Goal: Task Accomplishment & Management: Use online tool/utility

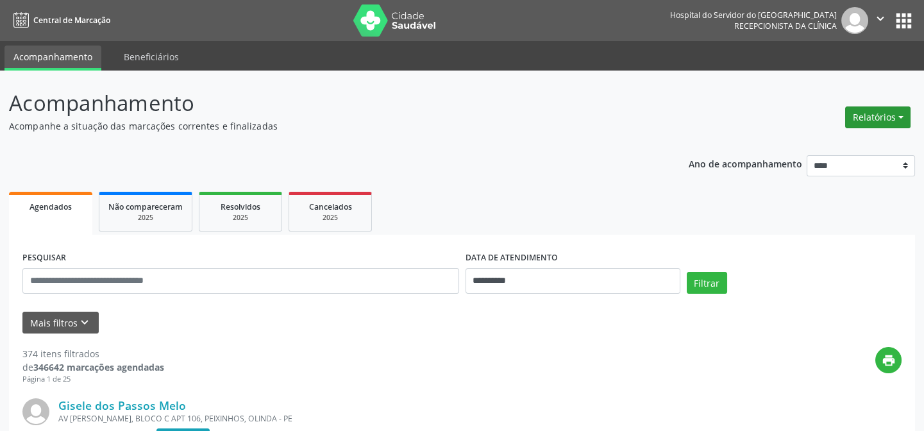
click at [876, 114] on button "Relatórios" at bounding box center [877, 117] width 65 height 22
click at [829, 143] on link "Agendamentos" at bounding box center [841, 144] width 138 height 18
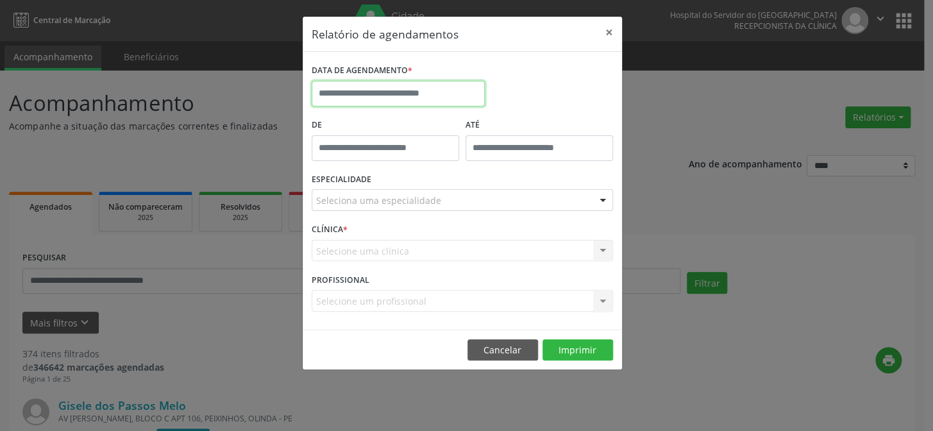
click at [447, 95] on input "text" at bounding box center [397, 94] width 173 height 26
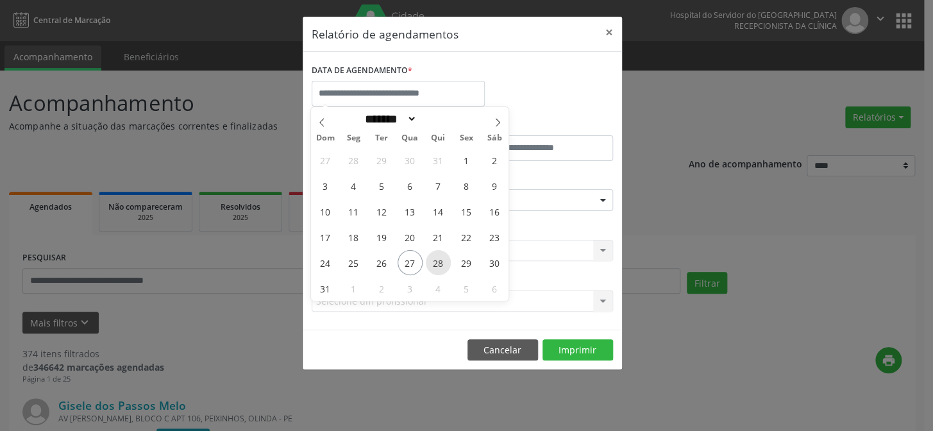
click at [439, 260] on span "28" at bounding box center [438, 262] width 25 height 25
type input "**********"
click at [439, 260] on span "28" at bounding box center [438, 262] width 25 height 25
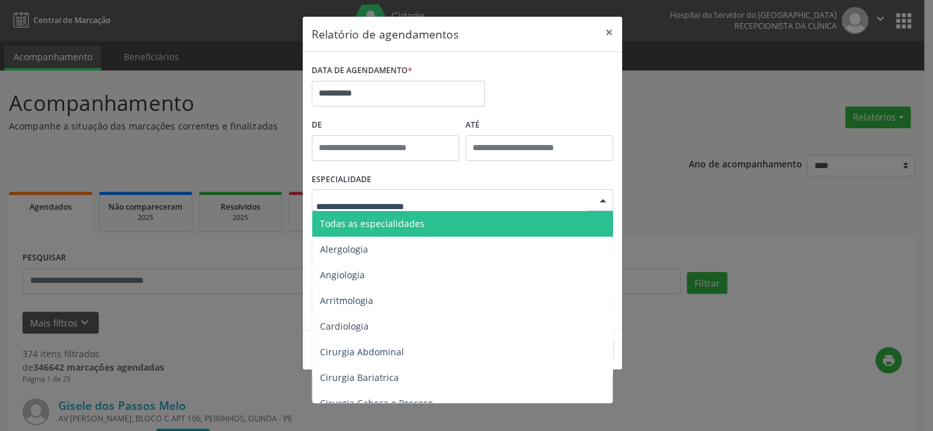
click at [604, 197] on div at bounding box center [602, 201] width 19 height 22
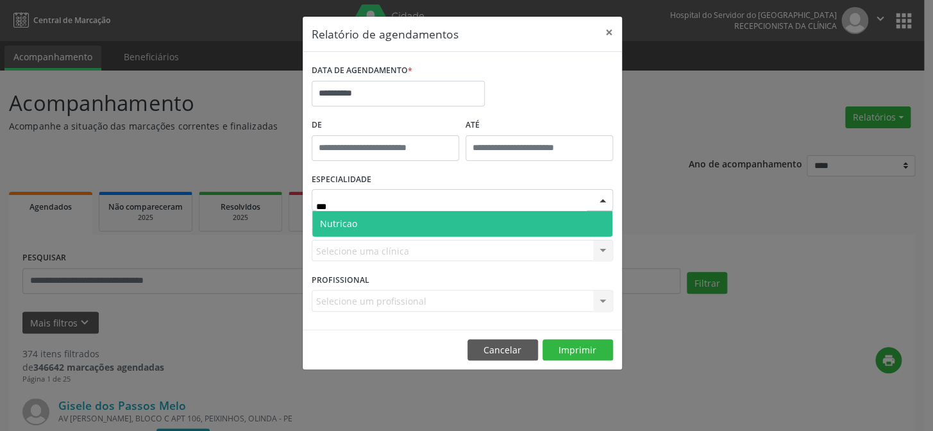
type input "****"
click at [537, 224] on span "Nutricao" at bounding box center [462, 224] width 300 height 26
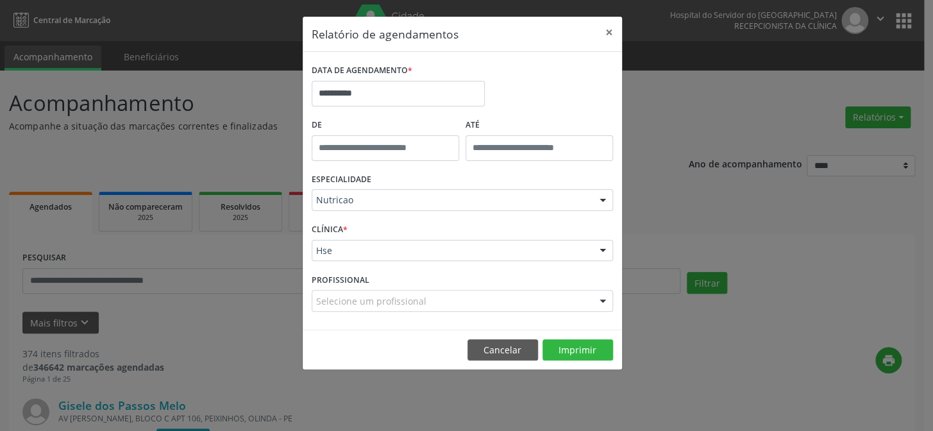
click at [603, 248] on div at bounding box center [602, 251] width 19 height 22
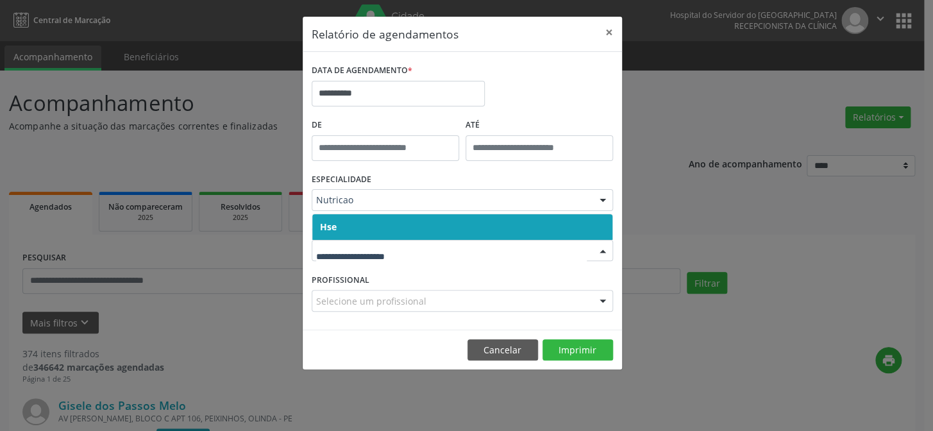
click at [601, 222] on span "Hse" at bounding box center [462, 227] width 300 height 26
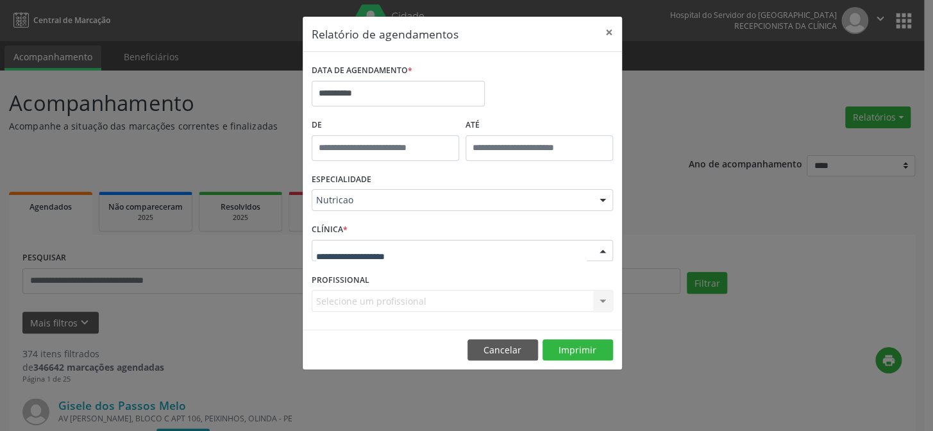
click at [599, 251] on div at bounding box center [602, 251] width 19 height 22
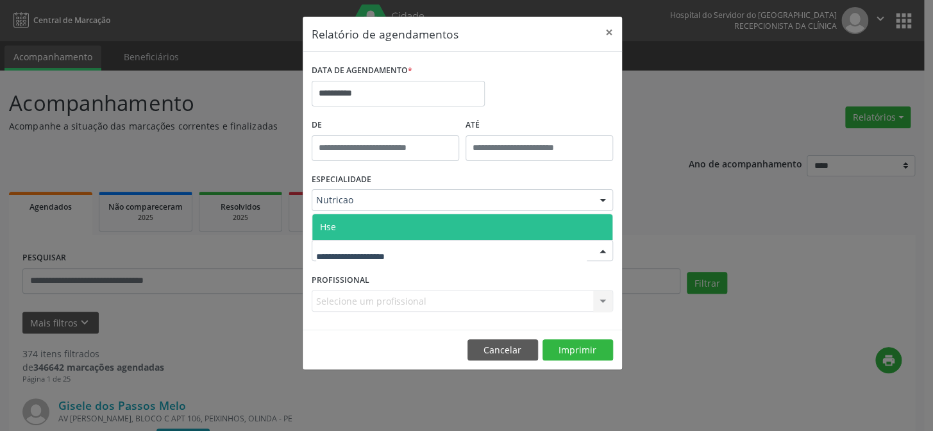
click at [600, 225] on span "Hse" at bounding box center [462, 227] width 300 height 26
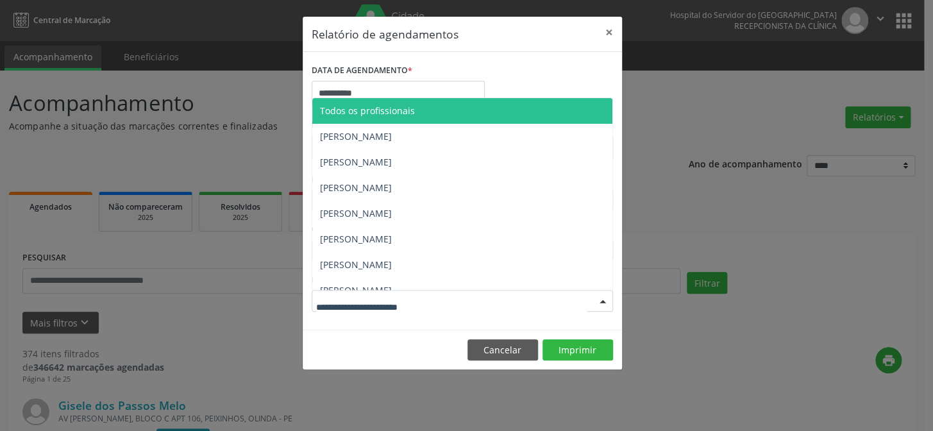
click at [600, 296] on div at bounding box center [602, 301] width 19 height 22
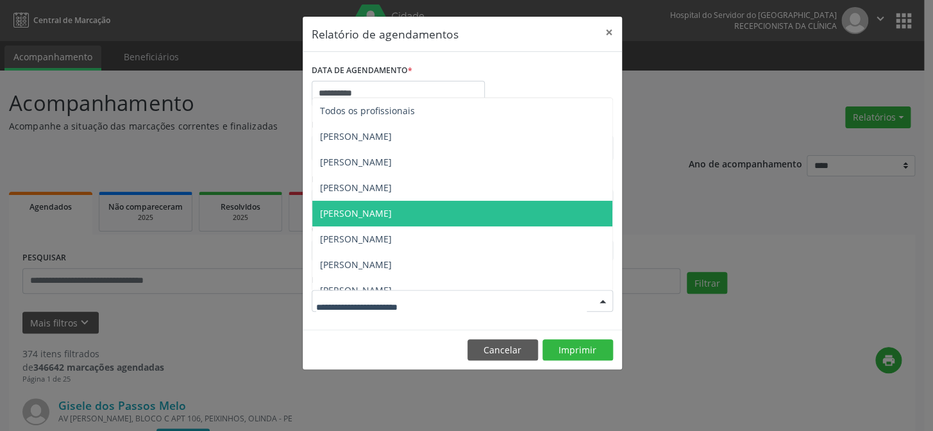
click at [388, 212] on span "[PERSON_NAME]" at bounding box center [356, 213] width 72 height 12
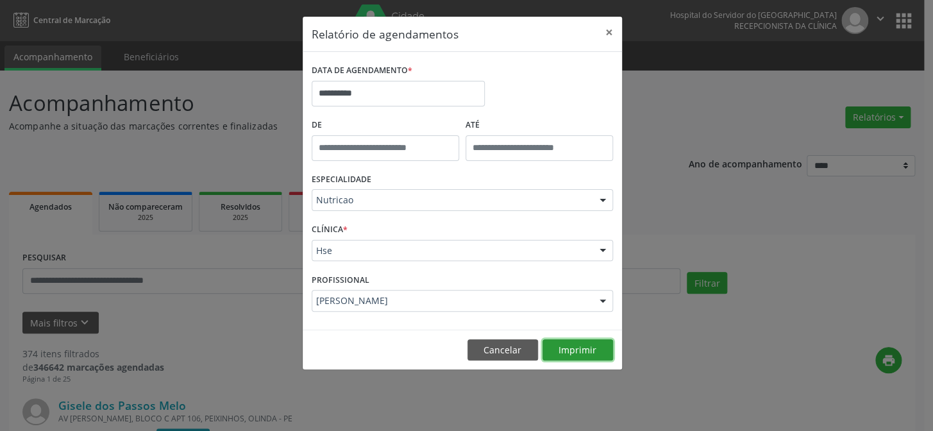
click at [583, 343] on button "Imprimir" at bounding box center [577, 350] width 71 height 22
click at [607, 31] on button "×" at bounding box center [609, 32] width 26 height 31
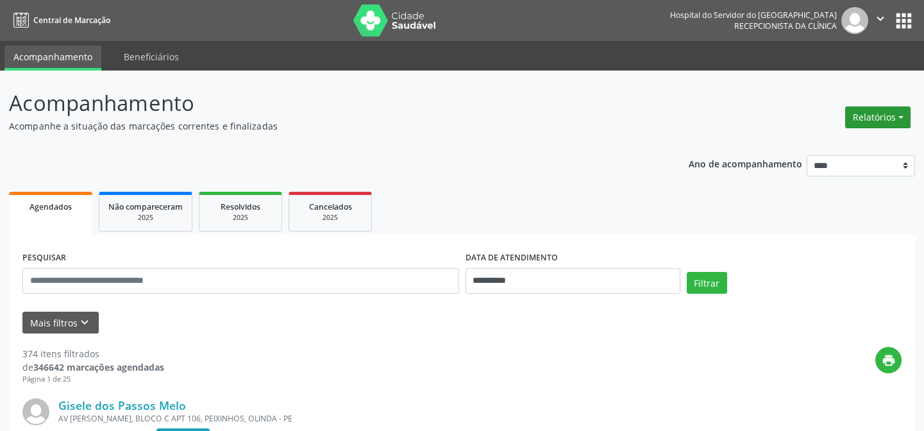
click at [871, 114] on button "Relatórios" at bounding box center [877, 117] width 65 height 22
click at [840, 140] on link "Agendamentos" at bounding box center [841, 144] width 138 height 18
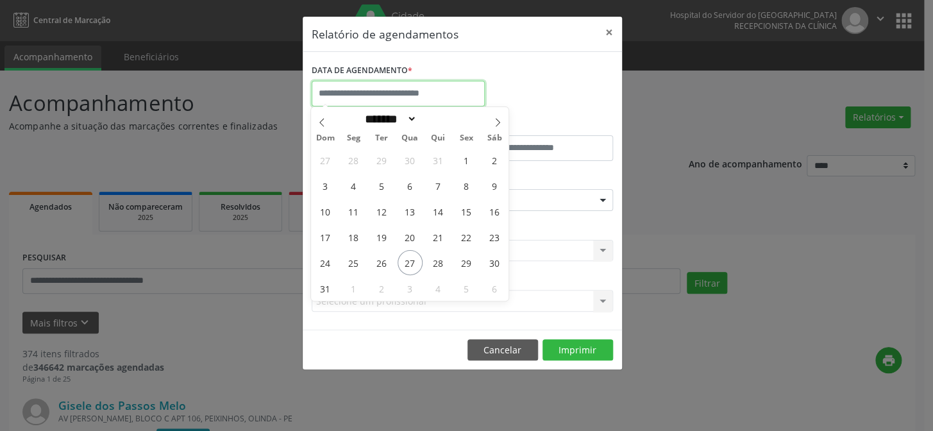
click at [463, 94] on input "text" at bounding box center [397, 94] width 173 height 26
click at [412, 256] on span "27" at bounding box center [409, 262] width 25 height 25
type input "**********"
click at [412, 256] on span "27" at bounding box center [409, 262] width 25 height 25
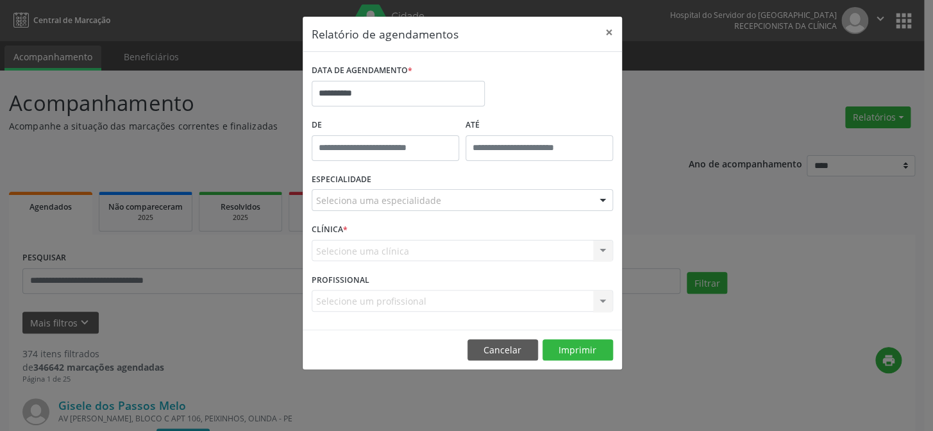
click at [601, 197] on div at bounding box center [602, 201] width 19 height 22
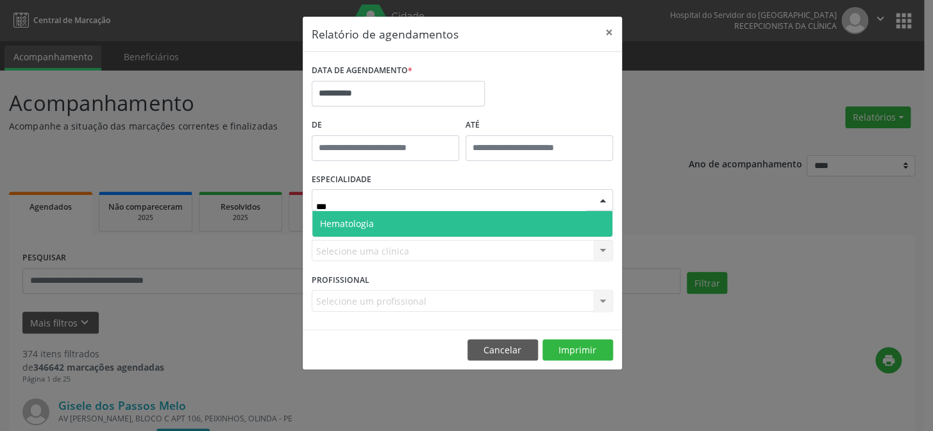
type input "****"
click at [504, 222] on span "Hematologia" at bounding box center [462, 224] width 300 height 26
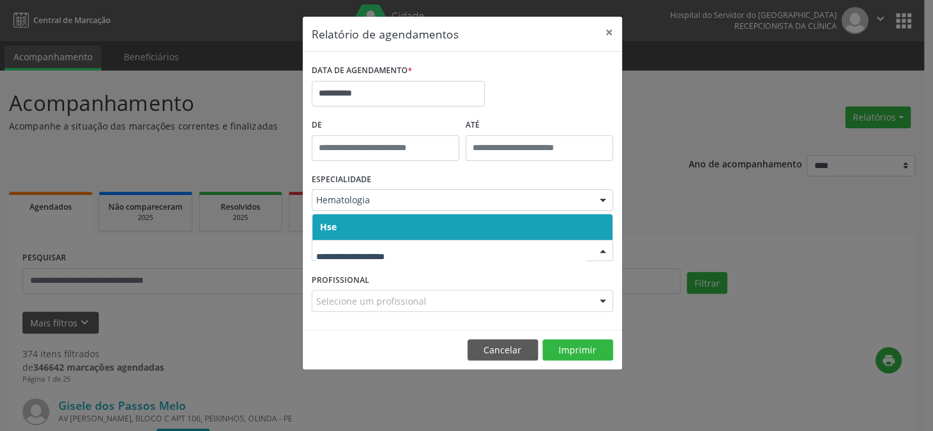
click at [603, 250] on div at bounding box center [602, 251] width 19 height 22
click at [583, 222] on span "Hse" at bounding box center [462, 227] width 300 height 26
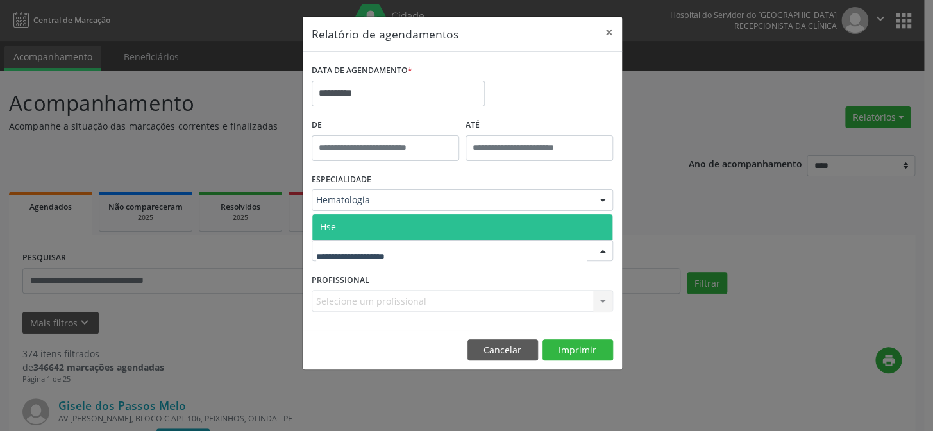
click at [600, 248] on div at bounding box center [602, 251] width 19 height 22
click at [595, 224] on span "Hse" at bounding box center [462, 227] width 300 height 26
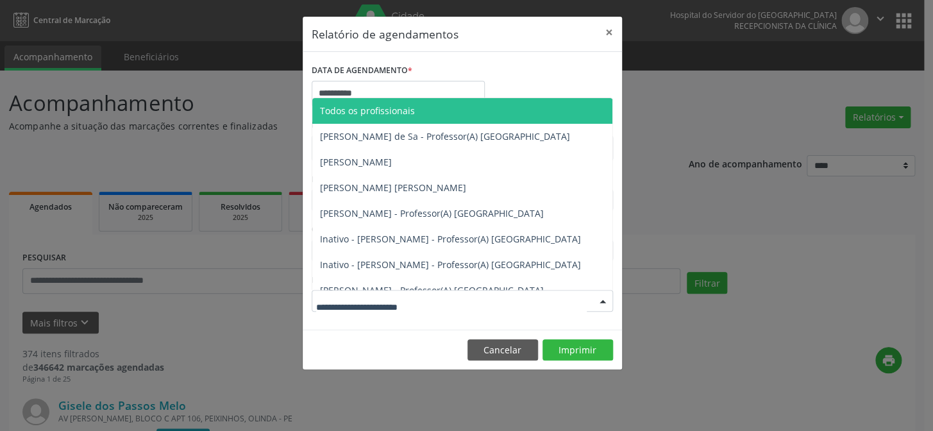
click at [605, 296] on div at bounding box center [602, 301] width 19 height 22
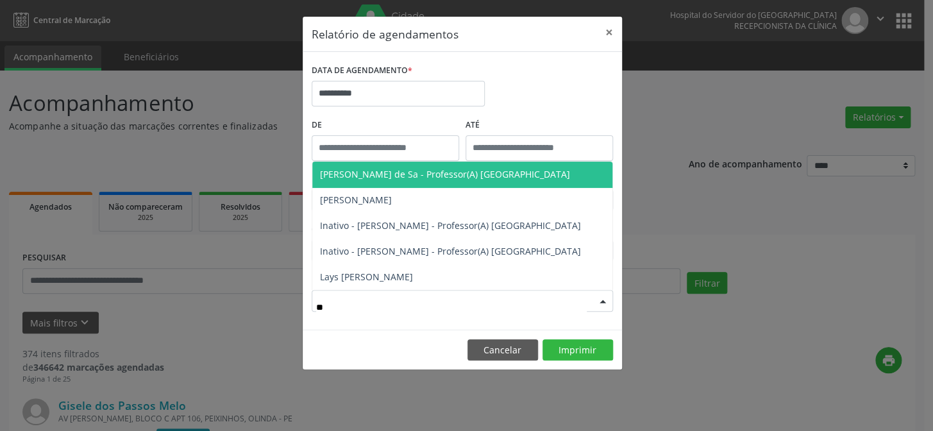
type input "***"
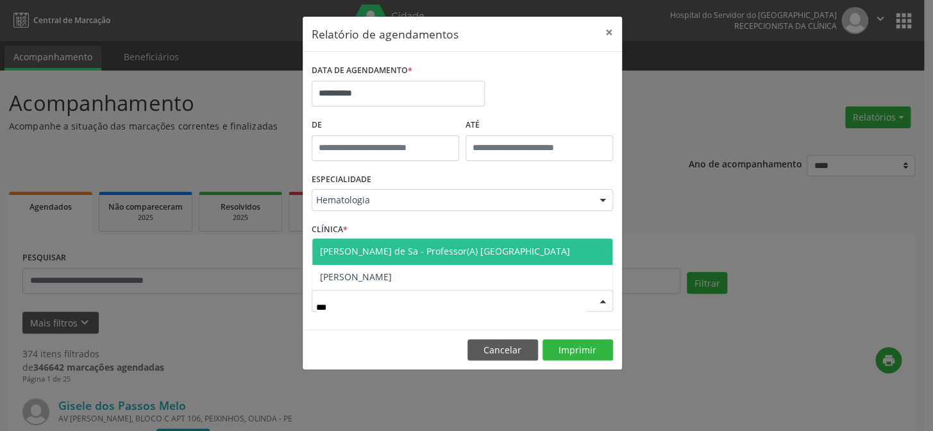
click at [448, 247] on span "[PERSON_NAME] de Sa - Professor(A) [GEOGRAPHIC_DATA]" at bounding box center [445, 251] width 250 height 12
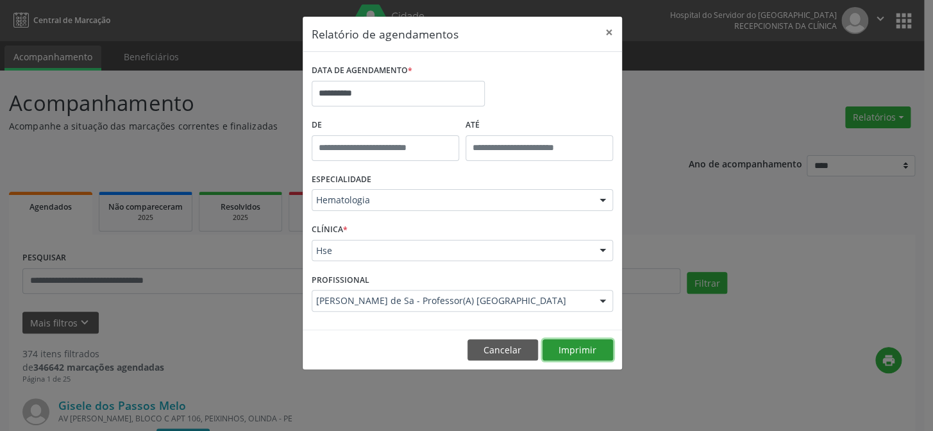
click at [569, 345] on button "Imprimir" at bounding box center [577, 350] width 71 height 22
